Goal: Navigation & Orientation: Find specific page/section

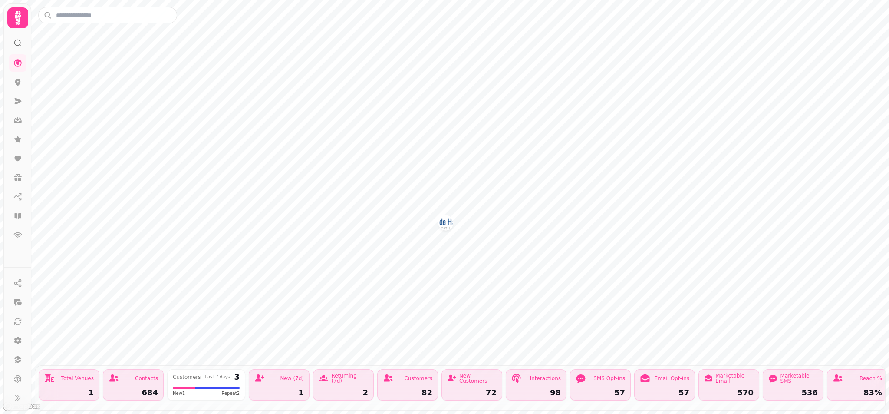
click at [277, 391] on div "1" at bounding box center [278, 392] width 49 height 8
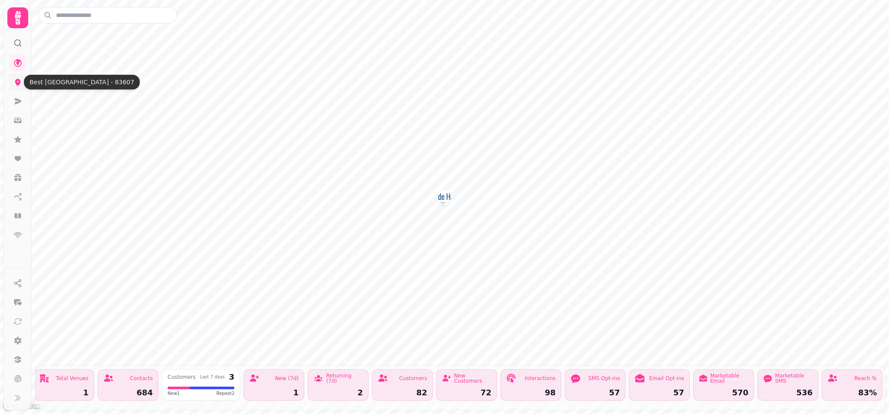
click at [19, 81] on icon at bounding box center [18, 82] width 6 height 7
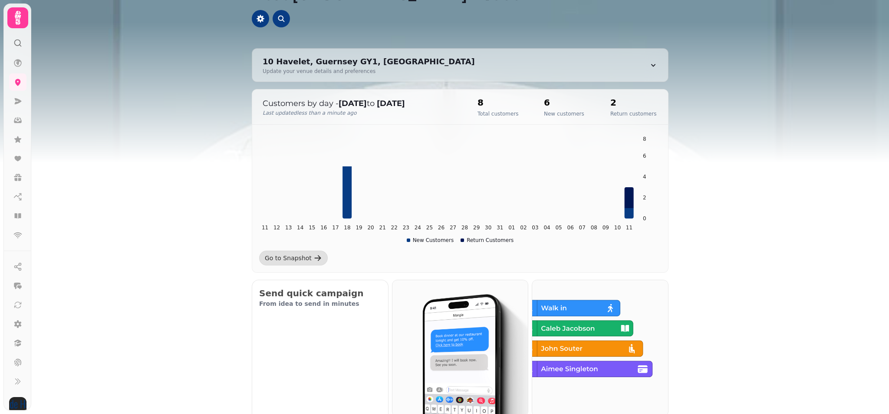
scroll to position [36, 0]
click at [15, 100] on icon at bounding box center [17, 101] width 9 height 9
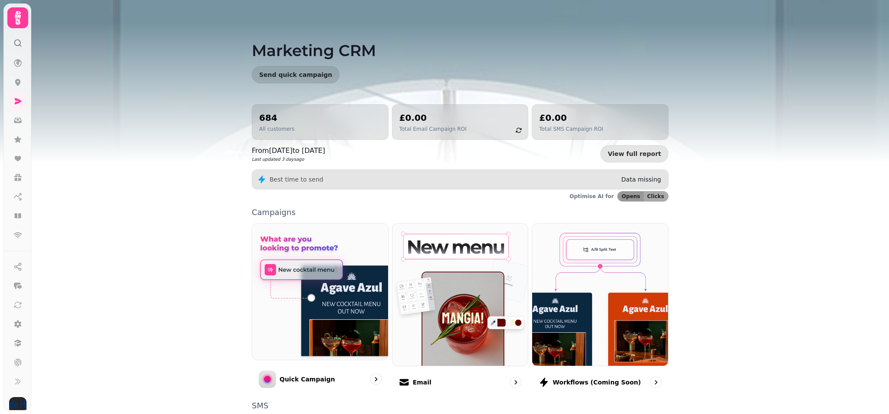
click at [282, 128] on p "All customers" at bounding box center [276, 128] width 35 height 7
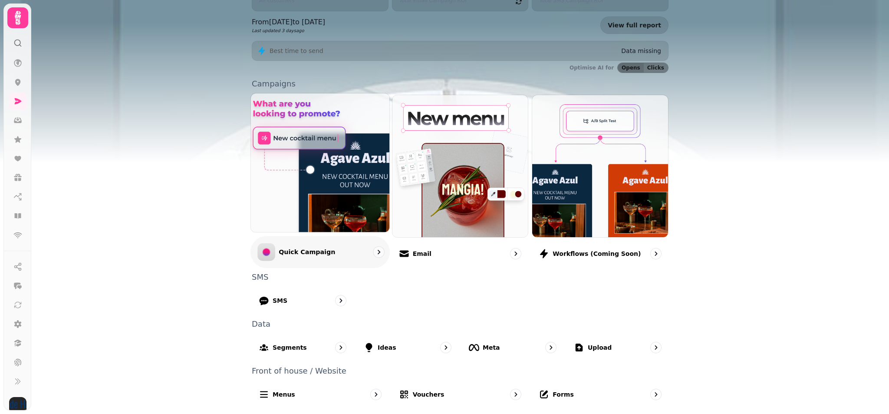
scroll to position [128, 0]
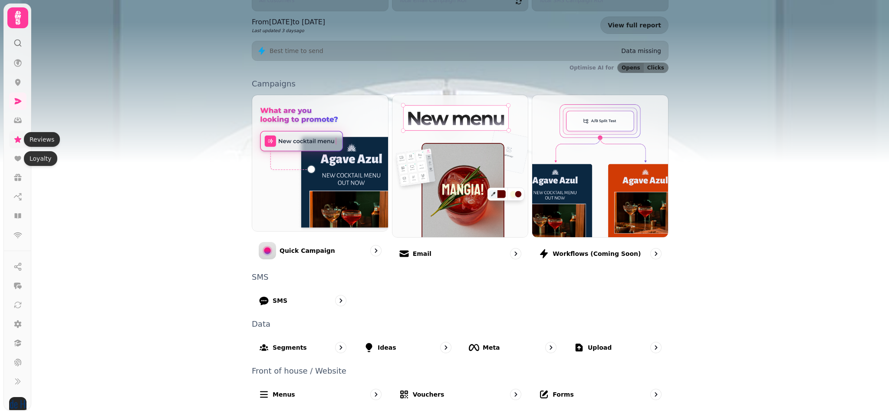
click at [16, 137] on icon at bounding box center [17, 139] width 9 height 9
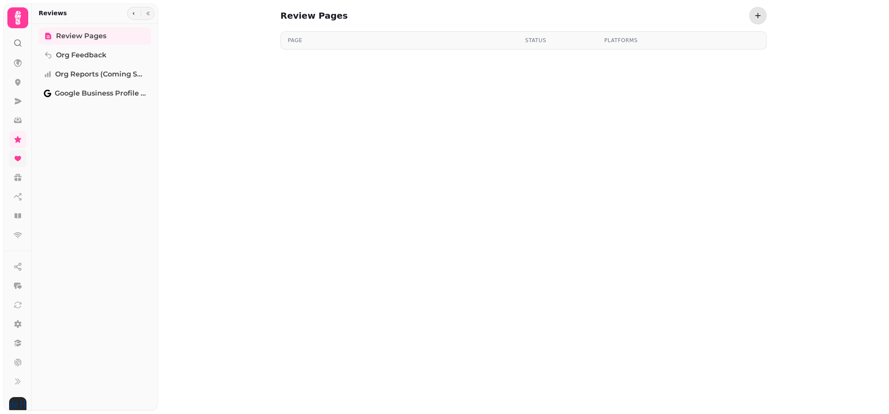
click at [17, 156] on icon at bounding box center [17, 158] width 9 height 9
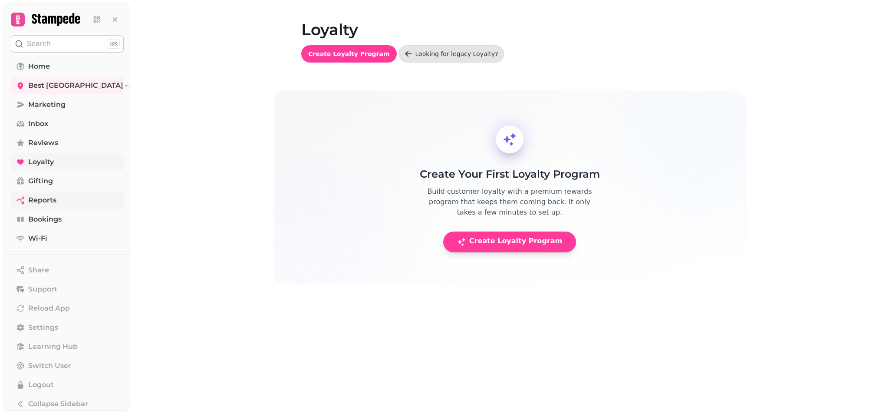
click at [44, 198] on span "Reports" at bounding box center [42, 200] width 28 height 10
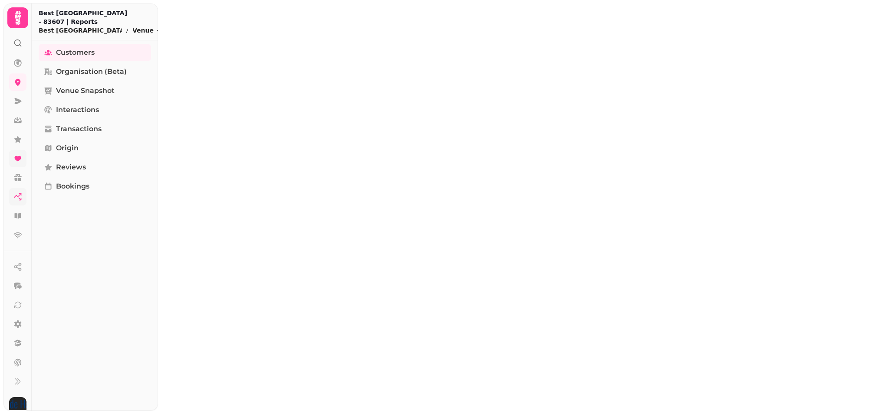
select select "**"
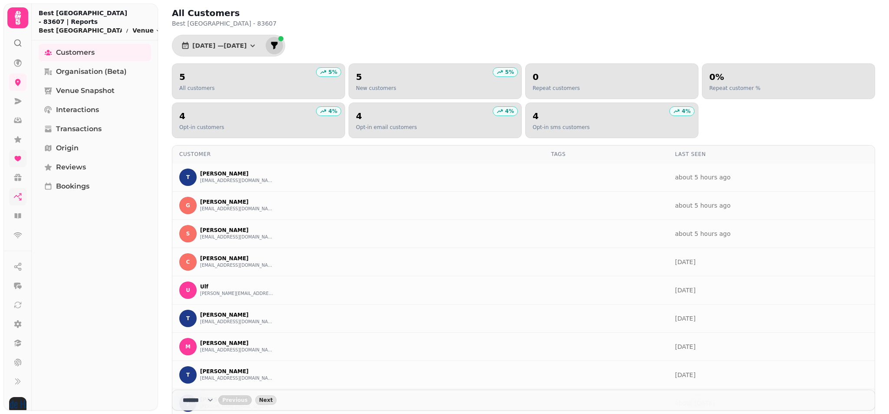
click at [278, 44] on icon "filter" at bounding box center [274, 45] width 7 height 7
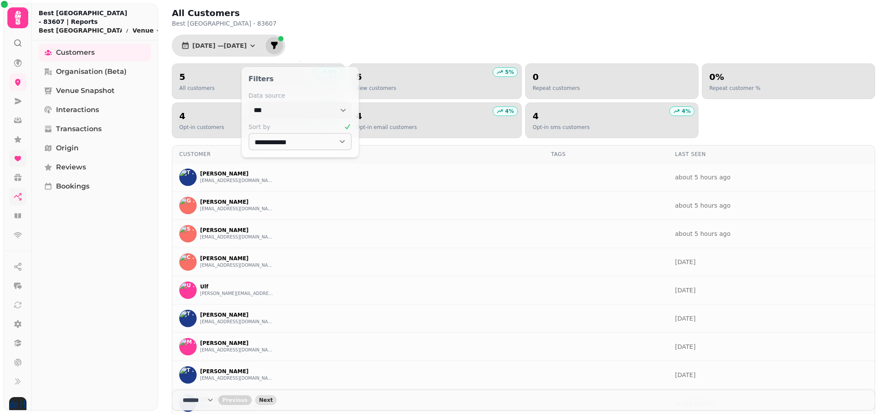
click at [278, 44] on icon "filter" at bounding box center [274, 45] width 7 height 7
